Goal: Task Accomplishment & Management: Manage account settings

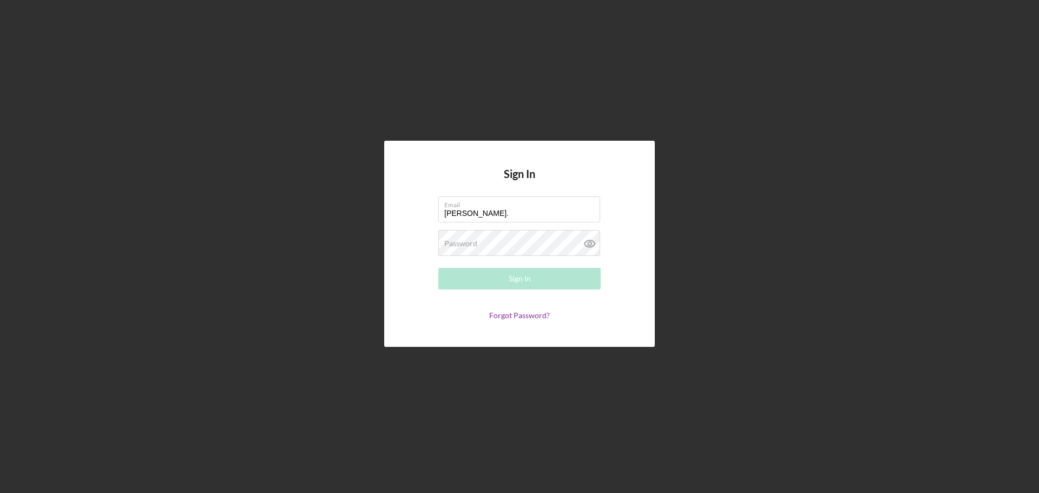
type input "[PERSON_NAME][EMAIL_ADDRESS][PERSON_NAME][DOMAIN_NAME]"
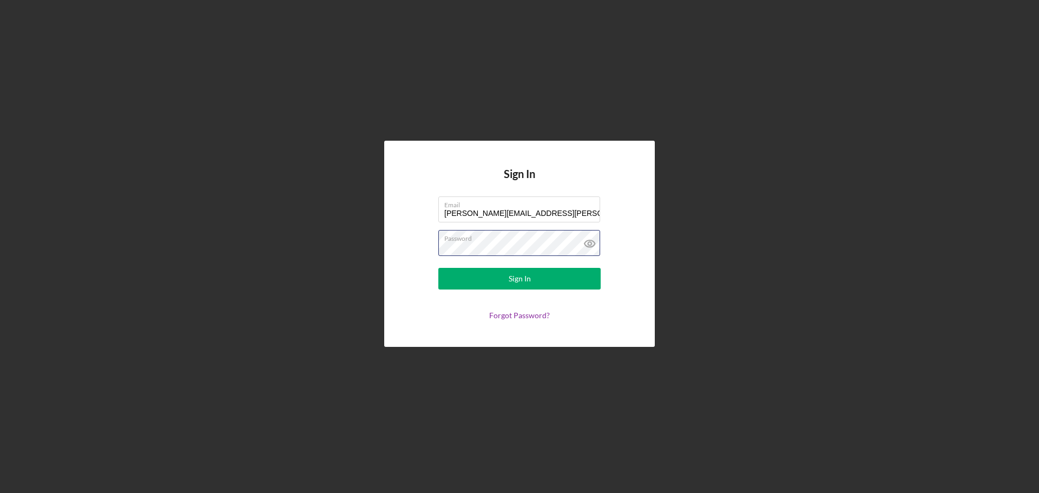
click at [438, 268] on button "Sign In" at bounding box center [519, 279] width 162 height 22
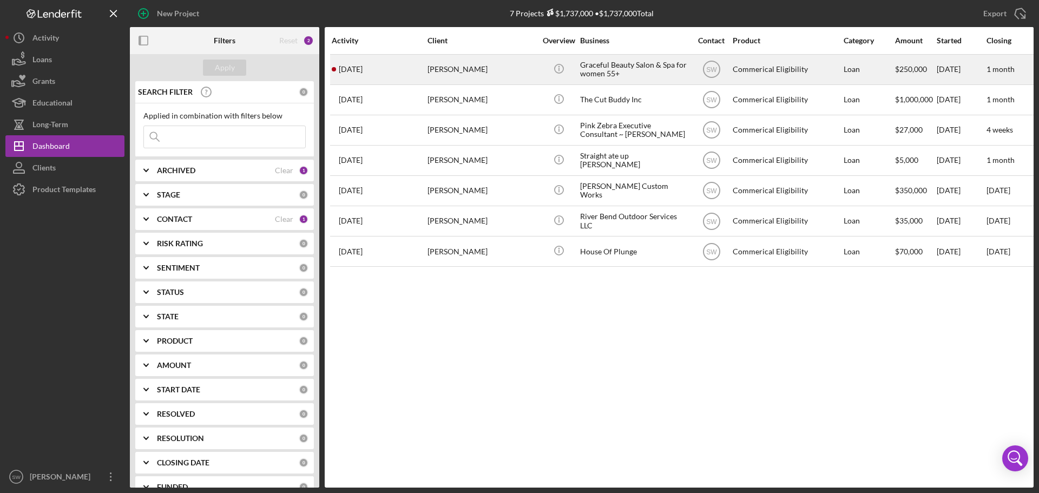
click at [450, 70] on div "[PERSON_NAME]" at bounding box center [482, 69] width 108 height 29
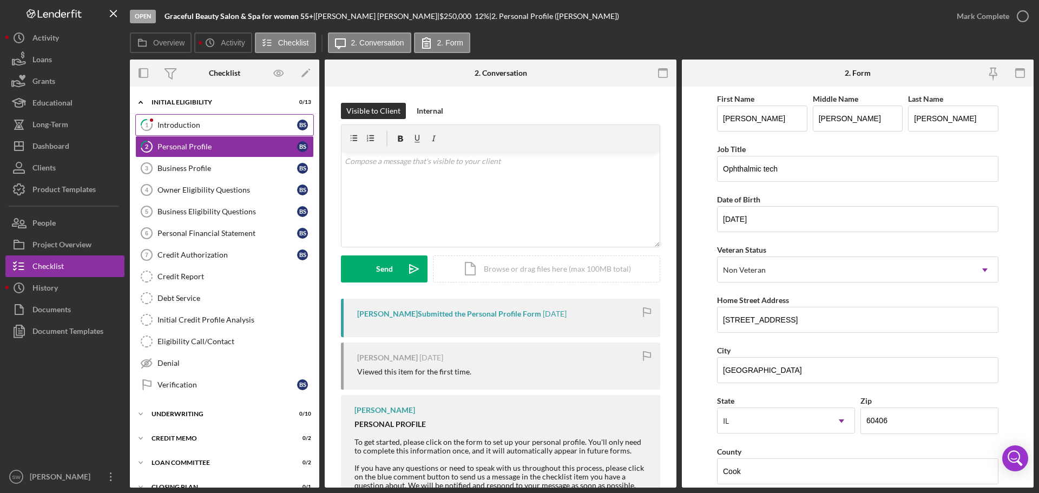
click at [181, 123] on div "Introduction" at bounding box center [228, 125] width 140 height 9
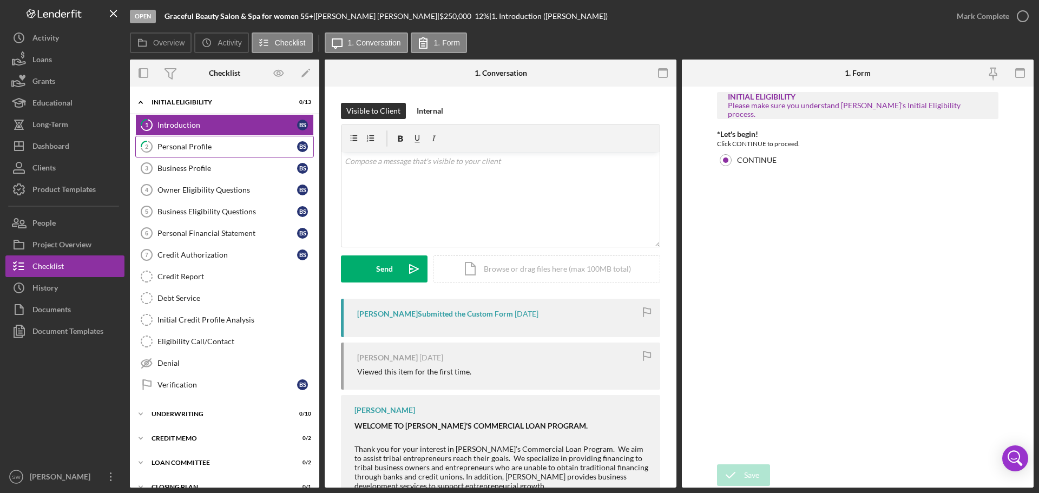
click at [171, 147] on div "Personal Profile" at bounding box center [228, 146] width 140 height 9
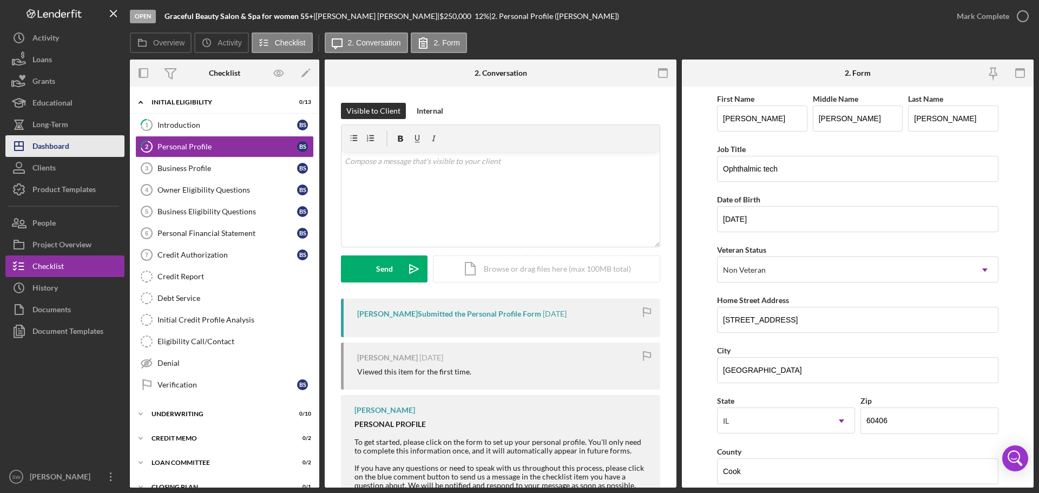
click at [45, 146] on div "Dashboard" at bounding box center [50, 147] width 37 height 24
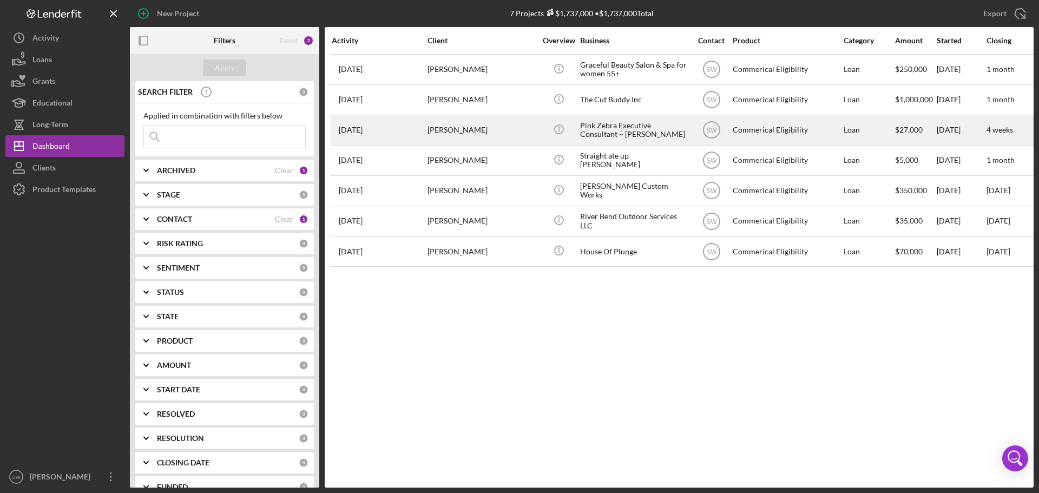
click at [443, 129] on div "[PERSON_NAME]" at bounding box center [482, 130] width 108 height 29
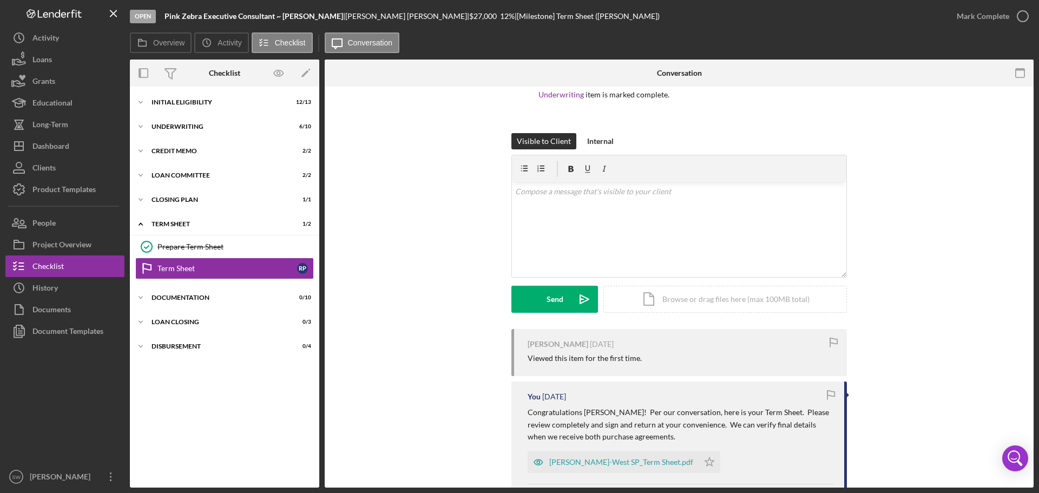
scroll to position [55, 0]
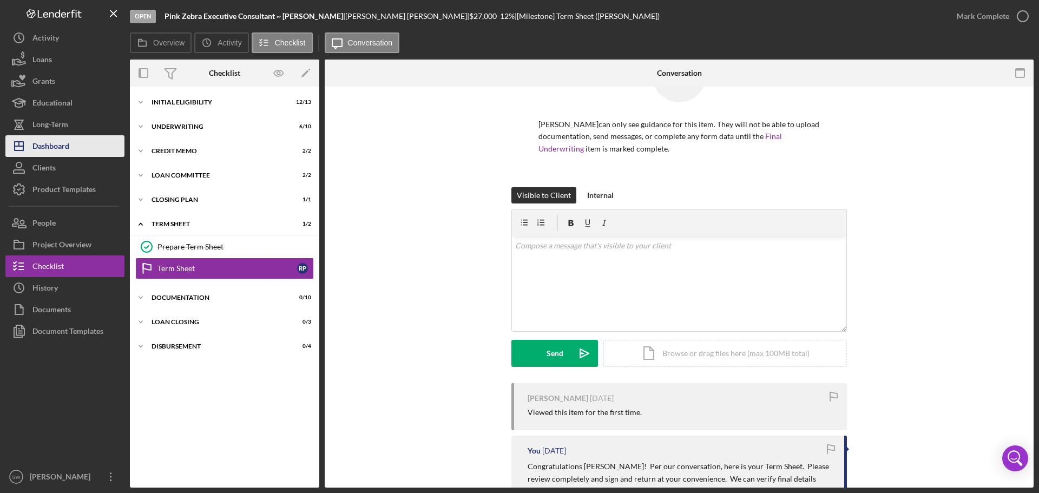
click at [49, 140] on div "Dashboard" at bounding box center [50, 147] width 37 height 24
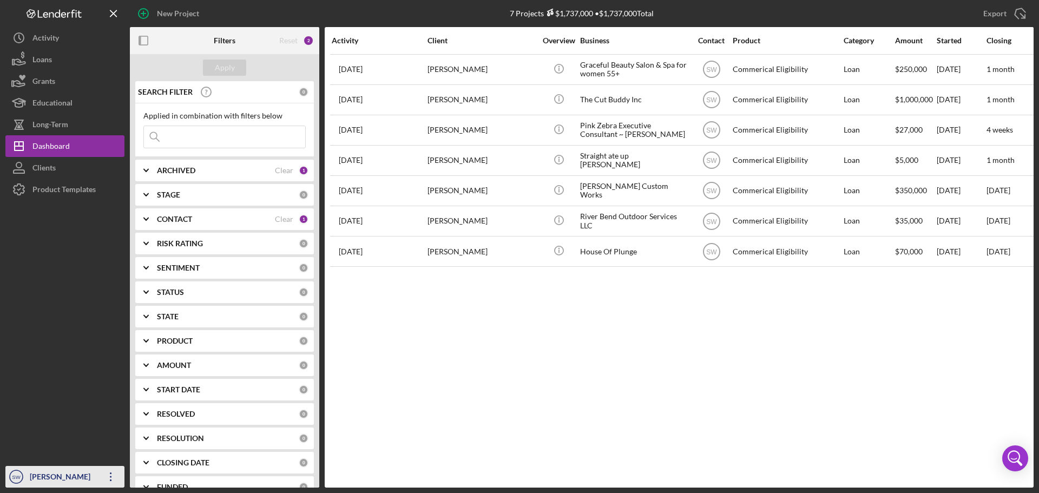
click at [47, 473] on div "[PERSON_NAME]" at bounding box center [62, 478] width 70 height 24
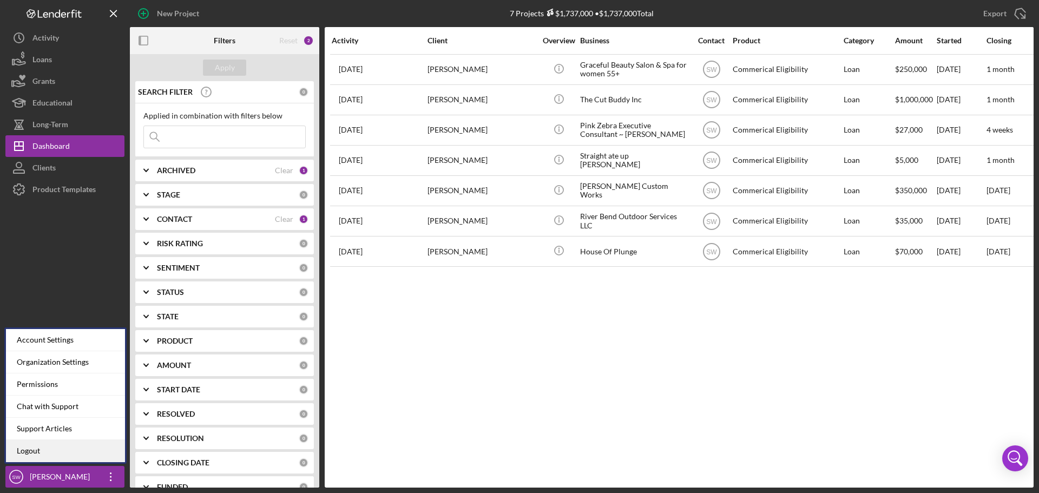
click at [34, 452] on link "Logout" at bounding box center [65, 451] width 119 height 22
